Goal: Task Accomplishment & Management: Manage account settings

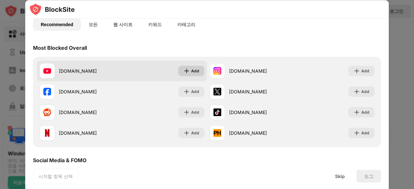
scroll to position [65, 0]
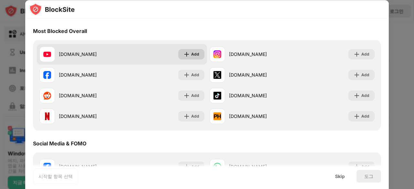
click at [186, 56] on img at bounding box center [186, 54] width 6 height 6
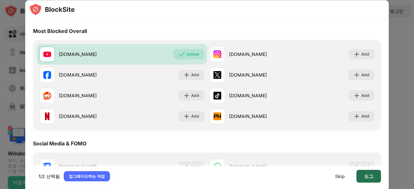
click at [366, 173] on div "도그" at bounding box center [368, 176] width 25 height 13
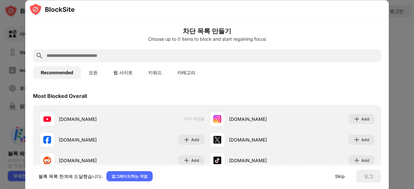
click at [410, 63] on div at bounding box center [207, 94] width 414 height 189
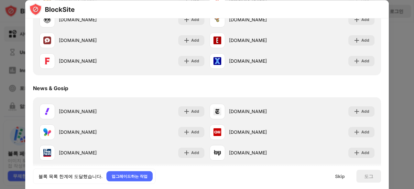
scroll to position [356, 0]
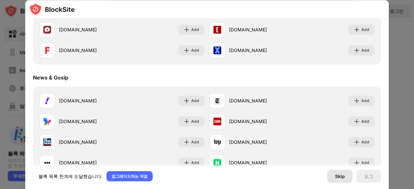
click at [347, 180] on div "Skip" at bounding box center [339, 176] width 25 height 13
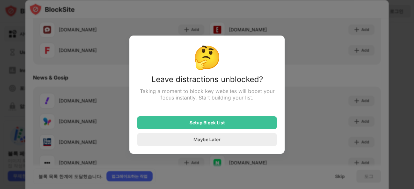
click at [232, 125] on div "Setup Block List" at bounding box center [207, 122] width 140 height 13
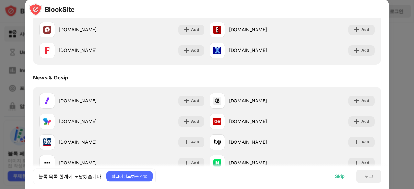
click at [344, 173] on div "Skip" at bounding box center [339, 176] width 25 height 13
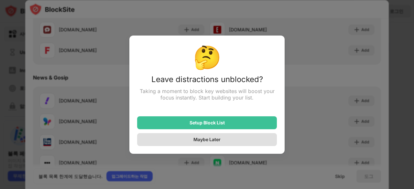
click at [248, 139] on div "Maybe Later" at bounding box center [207, 139] width 140 height 13
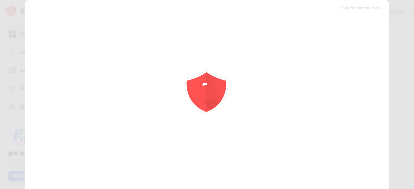
scroll to position [0, 0]
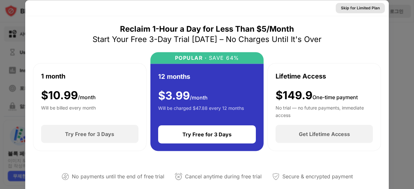
click at [357, 8] on div "Skip for Limited Plan" at bounding box center [360, 8] width 39 height 6
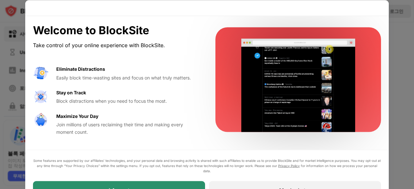
click at [200, 182] on div "I Accept" at bounding box center [119, 190] width 172 height 18
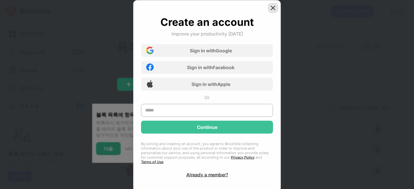
click at [275, 7] on img at bounding box center [273, 8] width 6 height 6
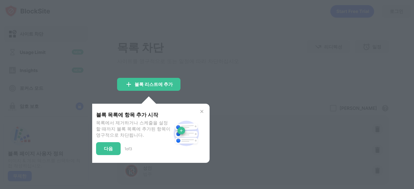
click at [201, 112] on img at bounding box center [201, 111] width 5 height 5
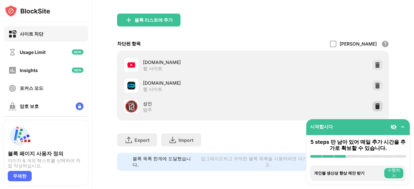
click at [374, 103] on img at bounding box center [377, 106] width 6 height 6
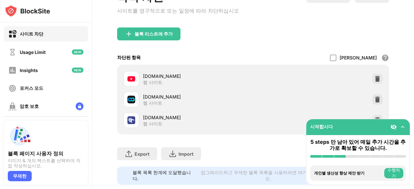
scroll to position [71, 0]
